Goal: Task Accomplishment & Management: Manage account settings

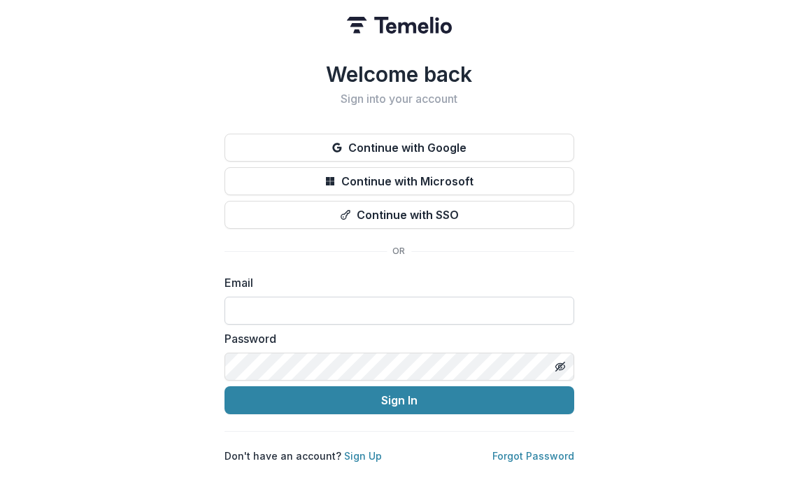
click at [355, 296] on input at bounding box center [399, 310] width 350 height 28
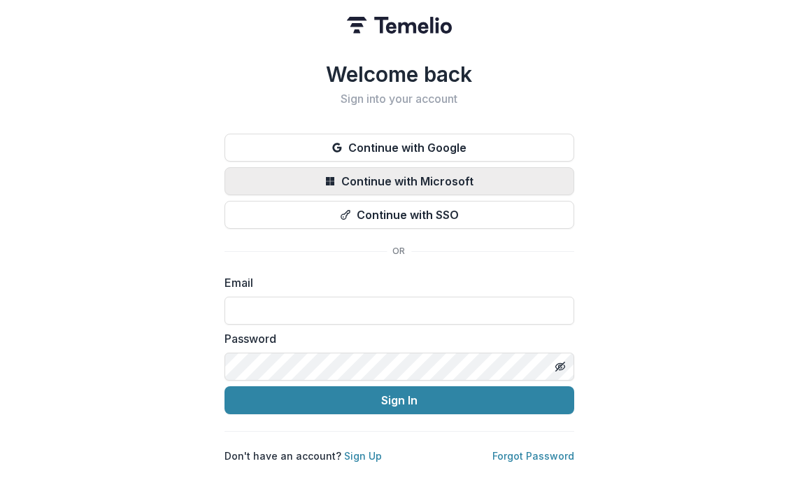
type input "**********"
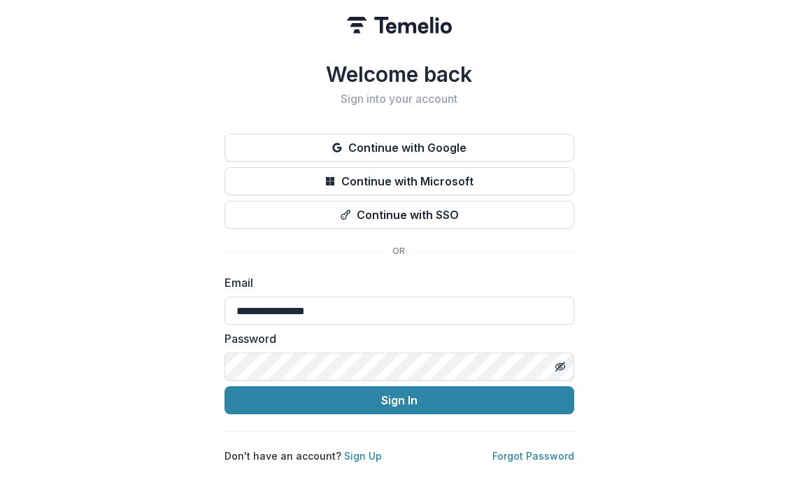
click at [224, 386] on button "Sign In" at bounding box center [399, 400] width 350 height 28
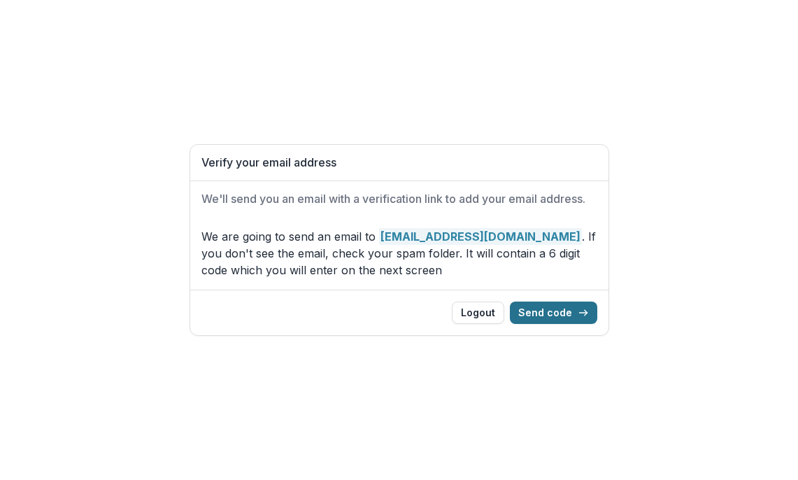
click at [577, 317] on button "Send code" at bounding box center [553, 312] width 87 height 22
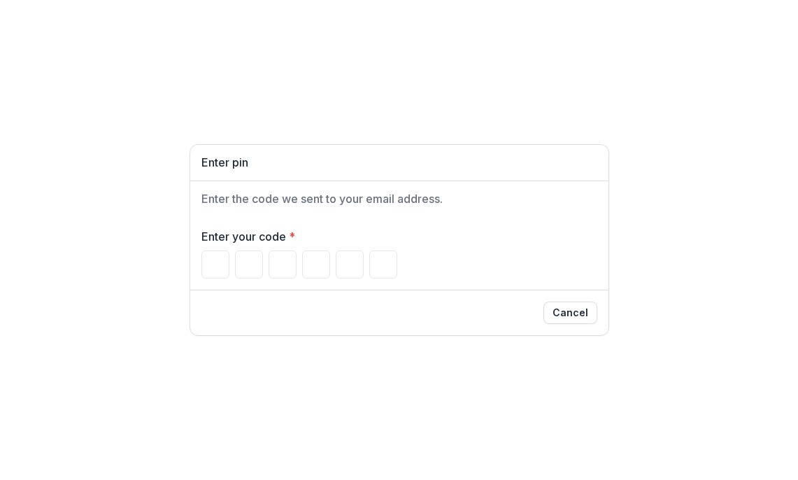
drag, startPoint x: 241, startPoint y: 26, endPoint x: 296, endPoint y: 19, distance: 55.7
click at [241, 26] on div "Enter pin Enter the code we sent to your email address. Enter your code * Cancel" at bounding box center [399, 240] width 798 height 480
